Goal: Task Accomplishment & Management: Use online tool/utility

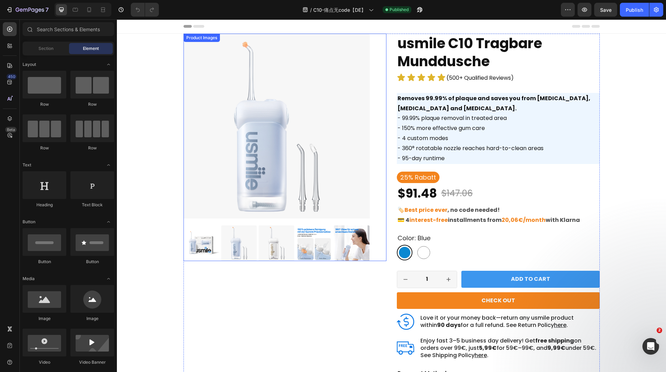
click at [321, 70] on img at bounding box center [277, 127] width 186 height 186
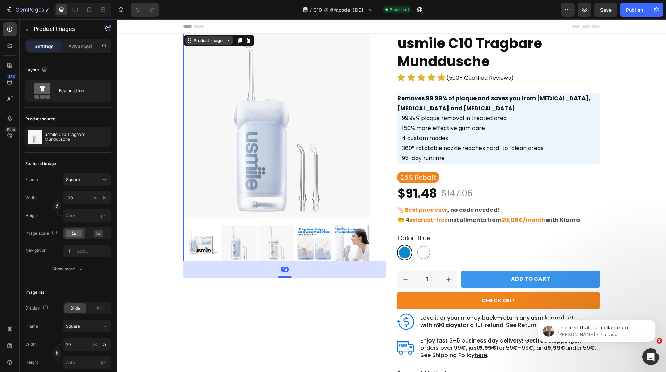
click at [206, 42] on div "Product Images" at bounding box center [209, 40] width 34 height 6
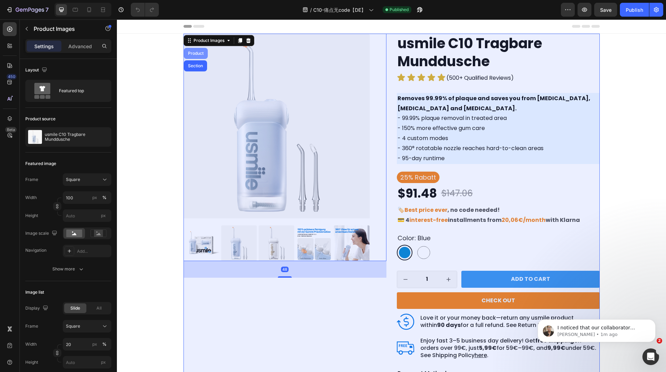
click at [196, 53] on div "Product" at bounding box center [196, 53] width 18 height 4
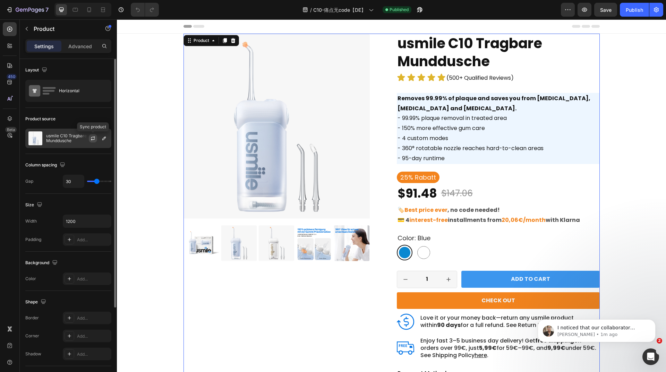
click at [91, 139] on icon "button" at bounding box center [93, 139] width 6 height 6
click at [419, 10] on icon "button" at bounding box center [418, 11] width 2 height 2
click at [585, 10] on icon "button" at bounding box center [584, 9] width 7 height 7
click at [418, 14] on button "button" at bounding box center [420, 10] width 14 height 14
click at [38, 12] on icon "button" at bounding box center [30, 10] width 28 height 6
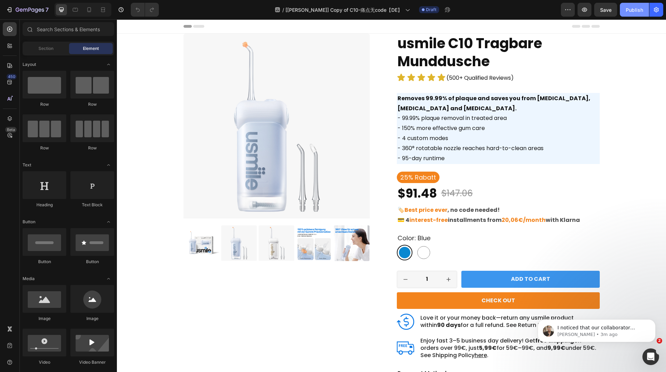
click at [630, 14] on button "Publish" at bounding box center [634, 10] width 29 height 14
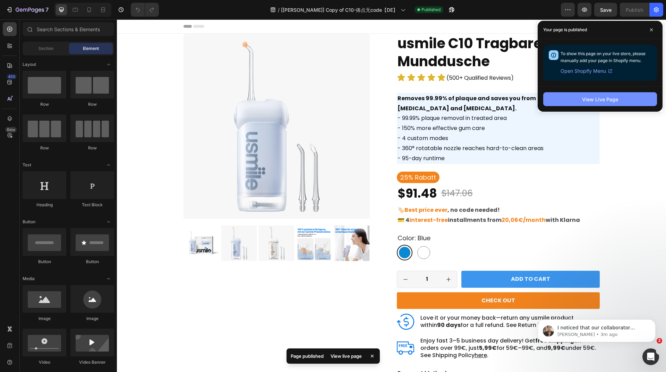
click at [563, 99] on button "View Live Page" at bounding box center [600, 99] width 114 height 14
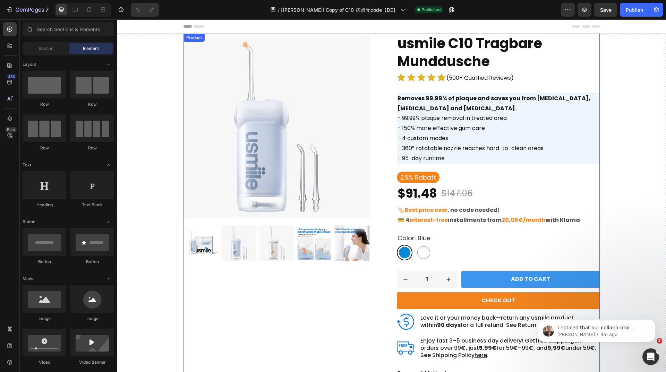
click at [391, 43] on div "Product Images usmile C10 Tragbare Munddusche Product Title Icon Icon Icon Icon…" at bounding box center [392, 224] width 416 height 381
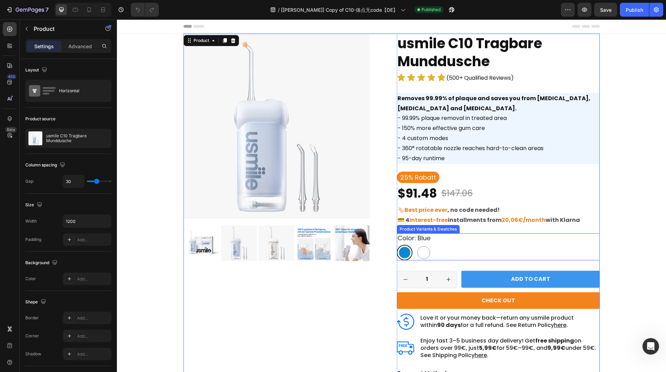
click at [455, 251] on div "Blue Blue White White" at bounding box center [498, 253] width 203 height 16
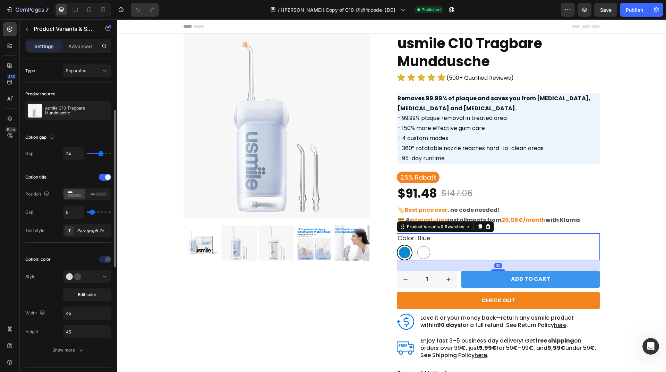
scroll to position [69, 0]
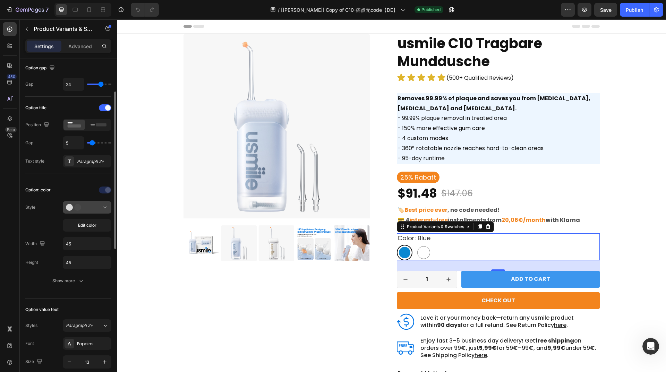
click at [102, 207] on icon at bounding box center [104, 207] width 7 height 7
